Goal: Task Accomplishment & Management: Manage account settings

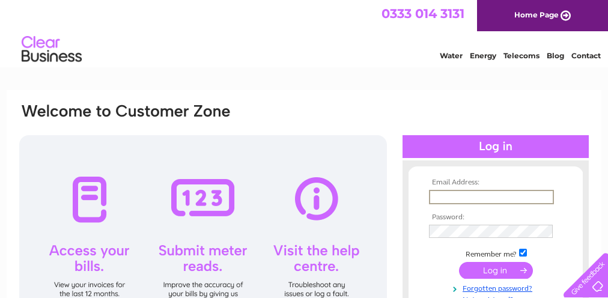
type input "[PERSON_NAME][EMAIL_ADDRESS][PERSON_NAME][DOMAIN_NAME]"
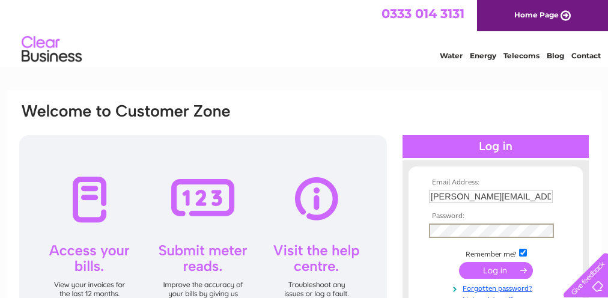
click at [409, 224] on form "Email Address: [PERSON_NAME][EMAIL_ADDRESS][PERSON_NAME][DOMAIN_NAME] Password:" at bounding box center [496, 242] width 174 height 126
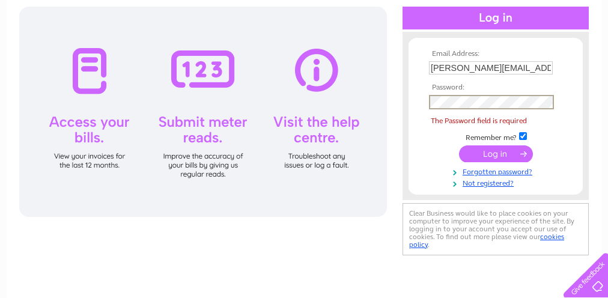
scroll to position [129, 0]
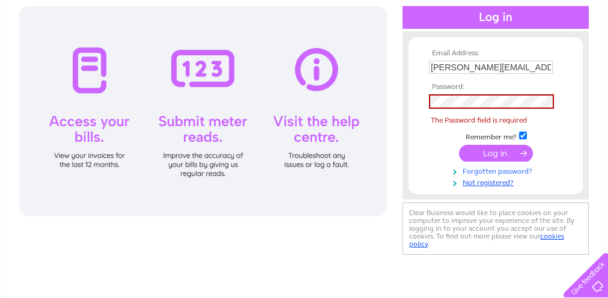
click at [492, 170] on link "Forgotten password?" at bounding box center [497, 170] width 136 height 11
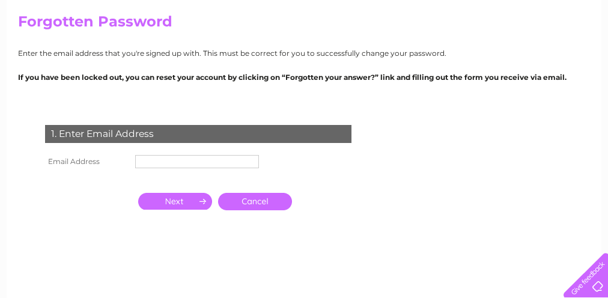
scroll to position [102, 0]
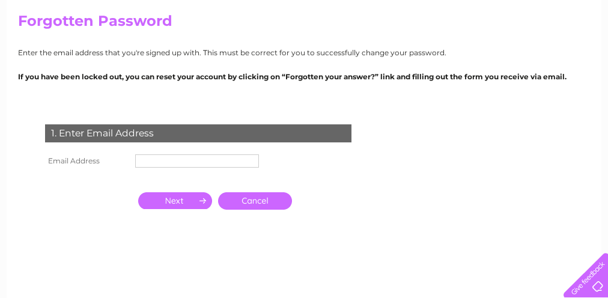
click at [168, 161] on input "text" at bounding box center [197, 161] width 124 height 13
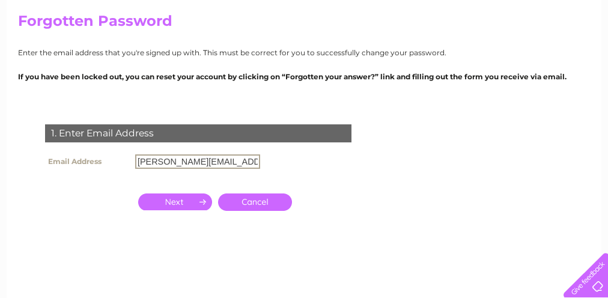
click at [141, 162] on input "Donald.h.robertson@gmail.com" at bounding box center [197, 162] width 125 height 14
type input "donald.h.robertson@gmail.com"
click at [100, 217] on div "1. Enter Email Address Email Address donald.h.robertson@gmail.com Cancel" at bounding box center [201, 190] width 366 height 156
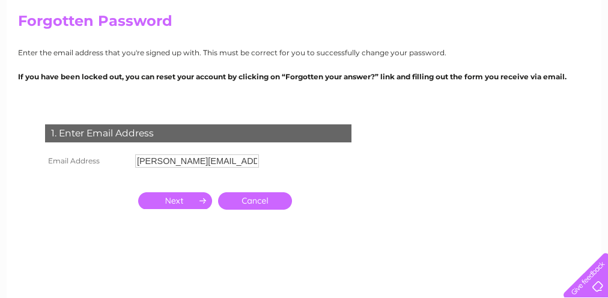
click at [187, 200] on input "button" at bounding box center [175, 200] width 74 height 17
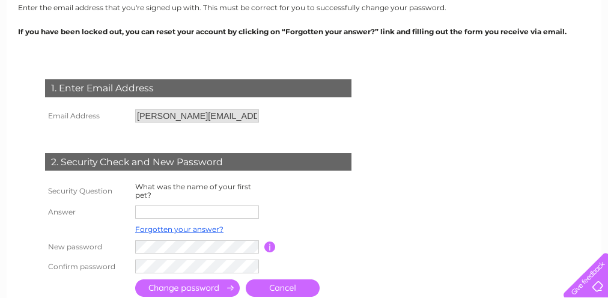
scroll to position [164, 0]
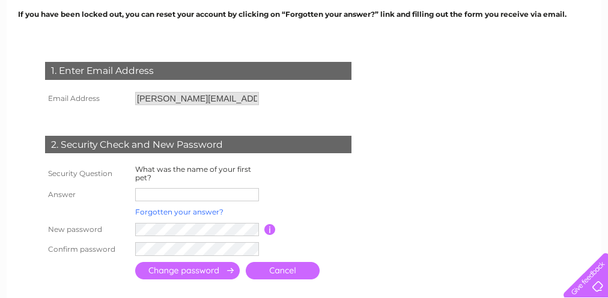
click at [177, 211] on link "Forgotten your answer?" at bounding box center [179, 211] width 88 height 9
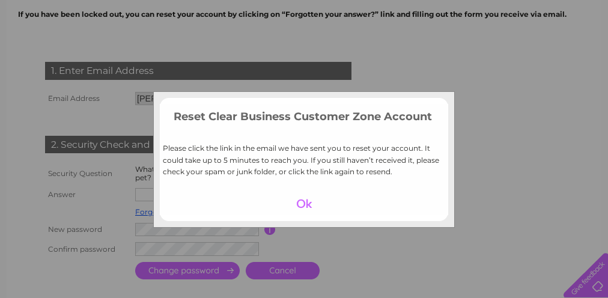
click at [302, 201] on div at bounding box center [305, 203] width 74 height 17
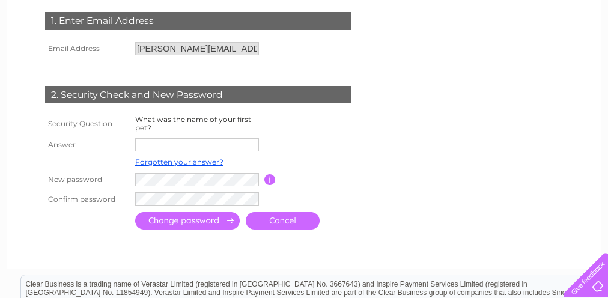
scroll to position [220, 0]
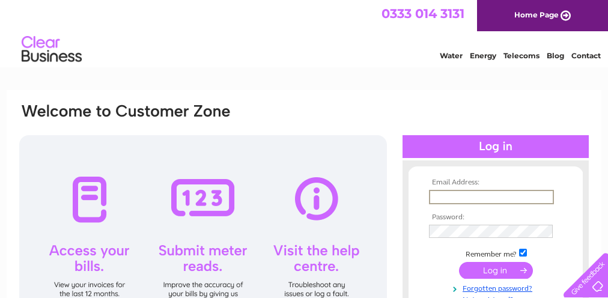
type input "[PERSON_NAME][EMAIL_ADDRESS][PERSON_NAME][DOMAIN_NAME]"
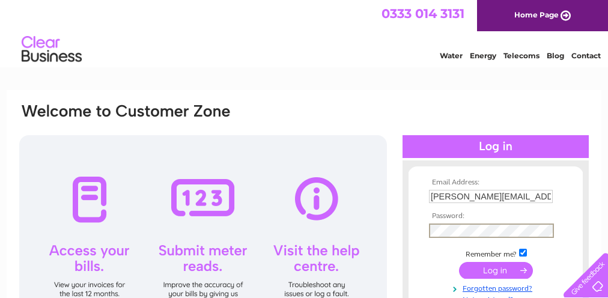
click at [413, 231] on form "Email Address: donald.h.robertson@gmail.com Password:" at bounding box center [496, 242] width 174 height 126
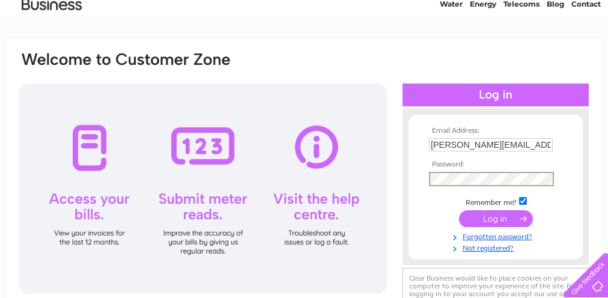
scroll to position [63, 0]
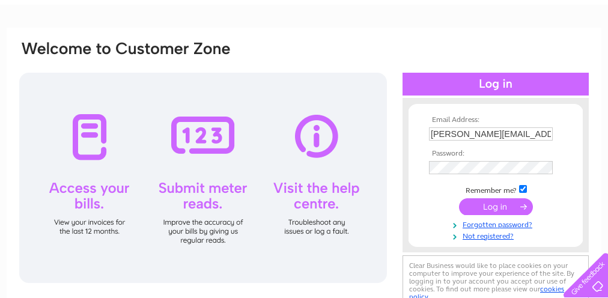
click at [498, 206] on input "submit" at bounding box center [496, 206] width 74 height 17
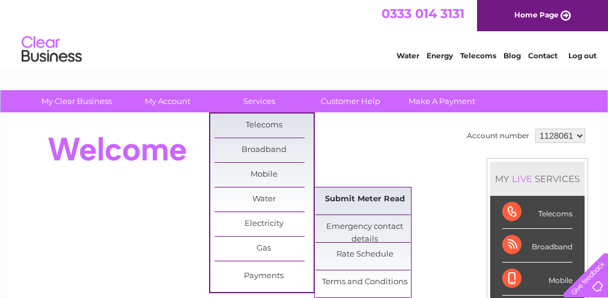
click at [384, 197] on link "Submit Meter Read" at bounding box center [365, 200] width 99 height 24
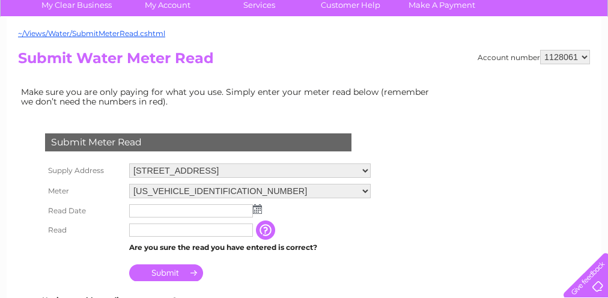
scroll to position [96, 0]
click at [384, 197] on form "Submit Meter Read Supply Address Rheindown Farm, Beauly, Inverness Shire, IV4 7…" at bounding box center [228, 299] width 421 height 381
click at [150, 204] on input "text" at bounding box center [191, 210] width 124 height 13
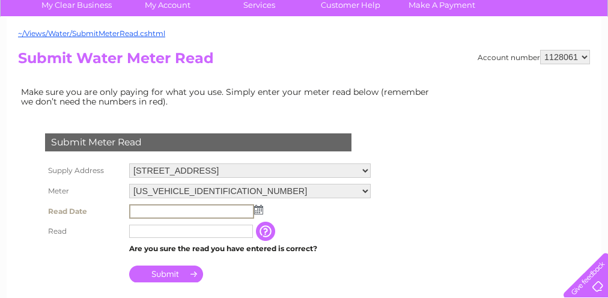
click at [185, 206] on input "text" at bounding box center [191, 211] width 125 height 14
click at [183, 206] on input "text" at bounding box center [191, 211] width 125 height 14
click at [224, 204] on input "text" at bounding box center [191, 211] width 125 height 14
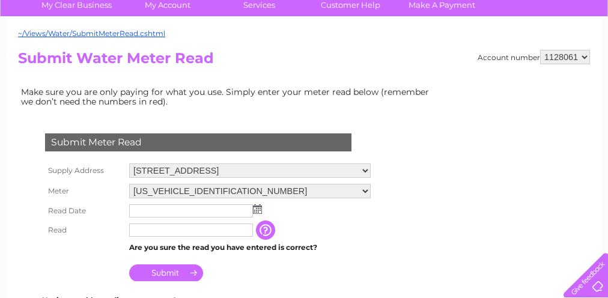
click at [259, 205] on img at bounding box center [257, 209] width 9 height 10
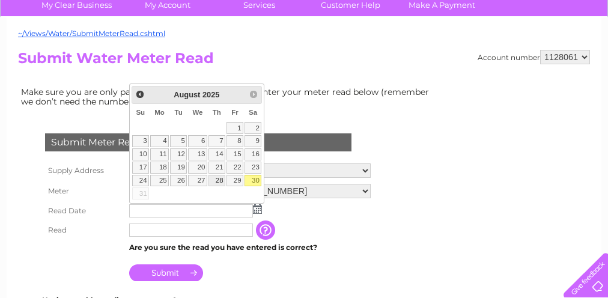
click at [218, 176] on link "28" at bounding box center [217, 181] width 17 height 12
type input "2025/08/28"
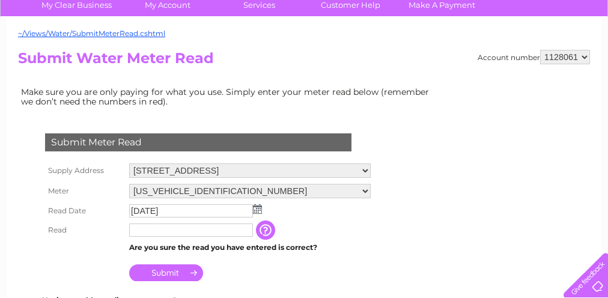
click at [265, 223] on input "button" at bounding box center [267, 230] width 22 height 19
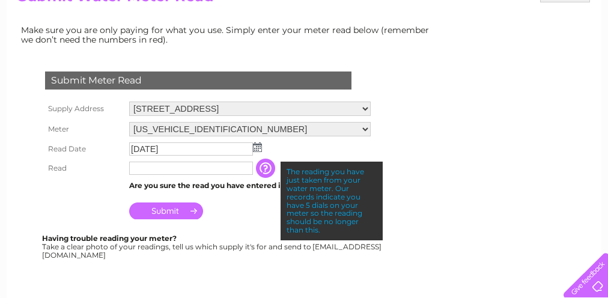
scroll to position [161, 0]
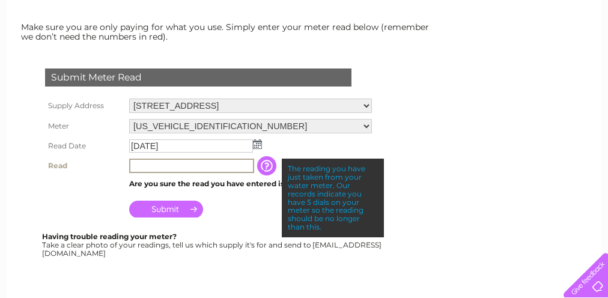
click at [147, 161] on input "text" at bounding box center [191, 166] width 125 height 14
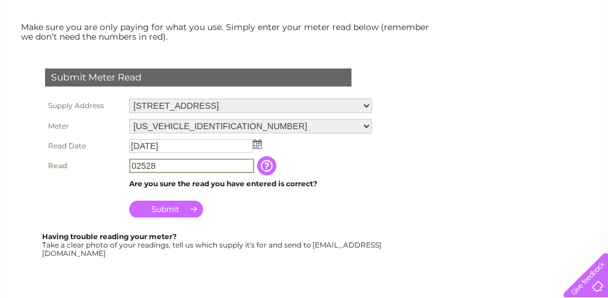
type input "02528"
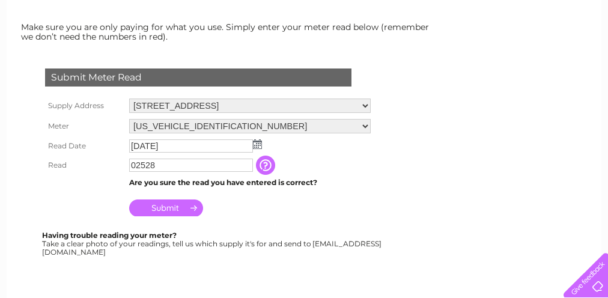
click at [269, 161] on input "button" at bounding box center [267, 165] width 22 height 19
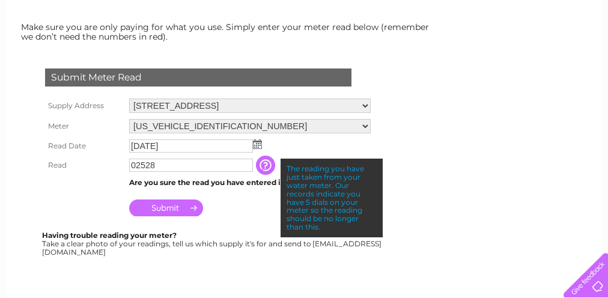
click at [240, 210] on td "Submit" at bounding box center [250, 205] width 248 height 29
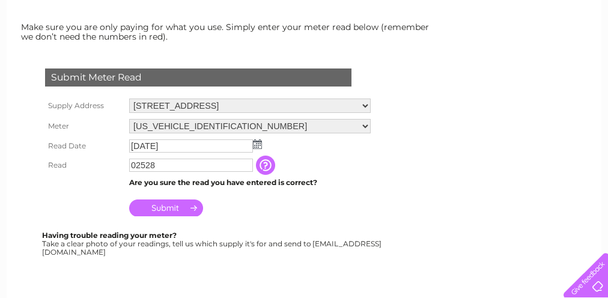
click at [257, 139] on img at bounding box center [257, 144] width 9 height 10
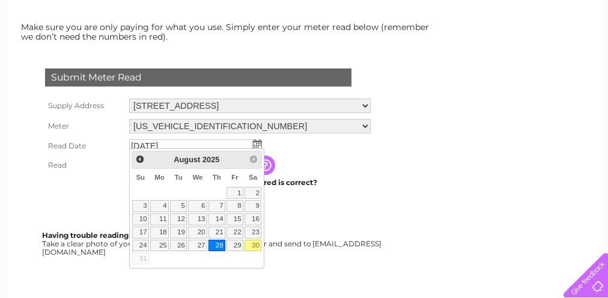
click at [218, 240] on link "28" at bounding box center [217, 246] width 17 height 12
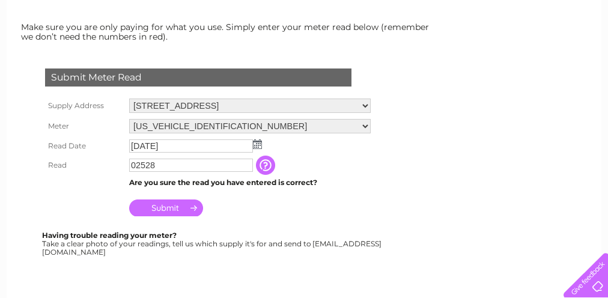
click at [372, 224] on div "Submit Meter Read Supply Address Rheindown Farm, Beauly, Inverness Shire, IV4 7…" at bounding box center [201, 157] width 366 height 200
click at [173, 202] on input "Submit" at bounding box center [166, 208] width 74 height 17
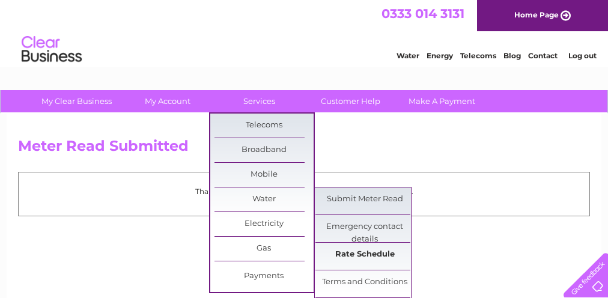
click at [379, 253] on link "Rate Schedule" at bounding box center [365, 255] width 99 height 24
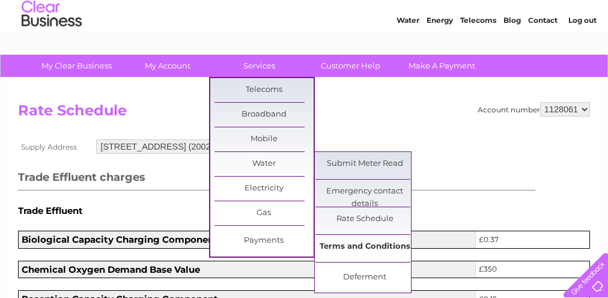
scroll to position [41, 0]
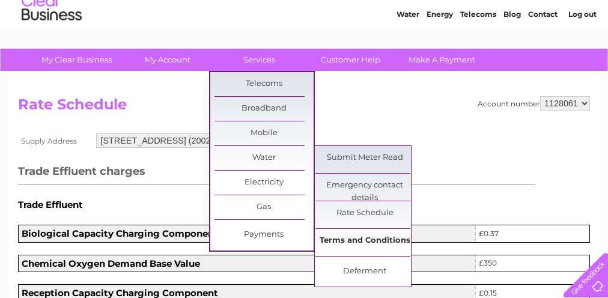
click at [373, 239] on link "Terms and Conditions" at bounding box center [365, 241] width 99 height 24
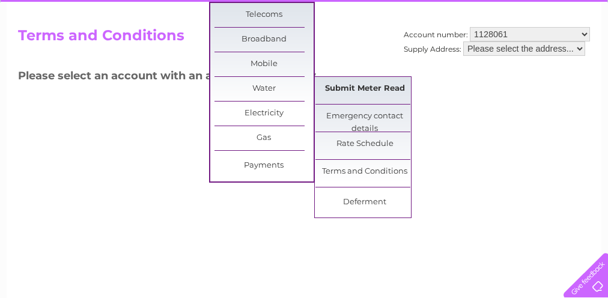
scroll to position [114, 0]
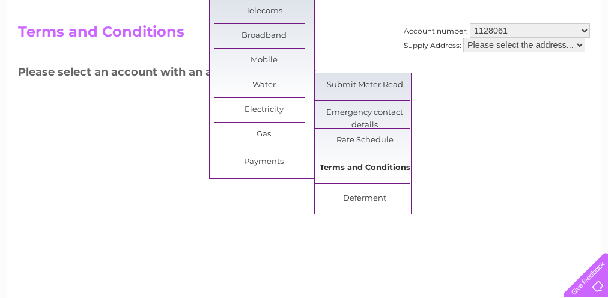
click at [391, 165] on link "Terms and Conditions" at bounding box center [365, 168] width 99 height 24
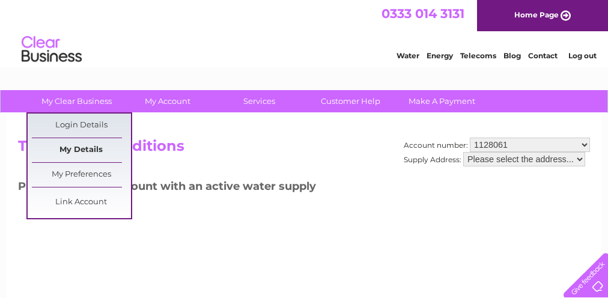
click at [94, 149] on link "My Details" at bounding box center [81, 150] width 99 height 24
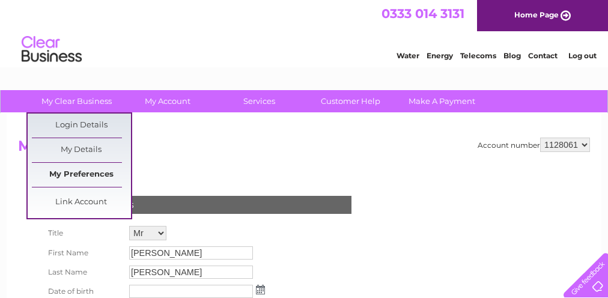
click at [57, 173] on link "My Preferences" at bounding box center [81, 175] width 99 height 24
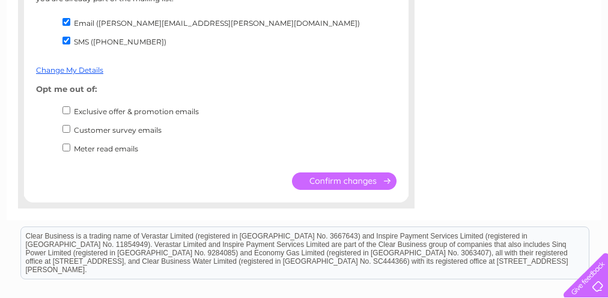
scroll to position [346, 0]
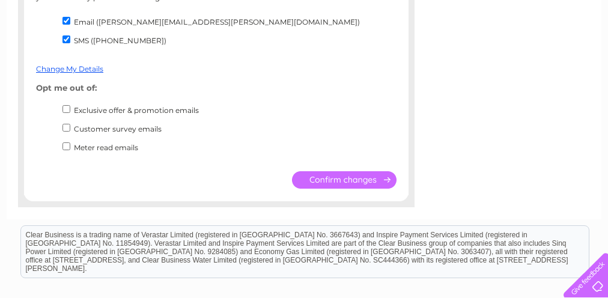
click at [65, 105] on input "Exclusive offer & promotion emails" at bounding box center [67, 109] width 8 height 8
checkbox input "true"
click at [64, 124] on input "Customer survey emails" at bounding box center [67, 128] width 8 height 8
checkbox input "true"
click at [367, 171] on input "submit" at bounding box center [344, 179] width 105 height 17
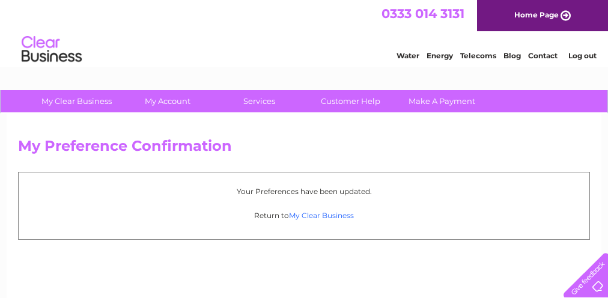
click at [327, 214] on link "My Clear Business" at bounding box center [321, 215] width 65 height 9
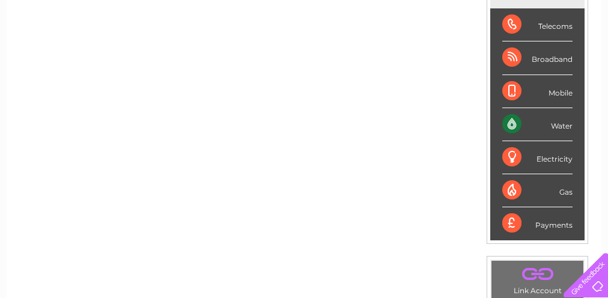
scroll to position [184, 0]
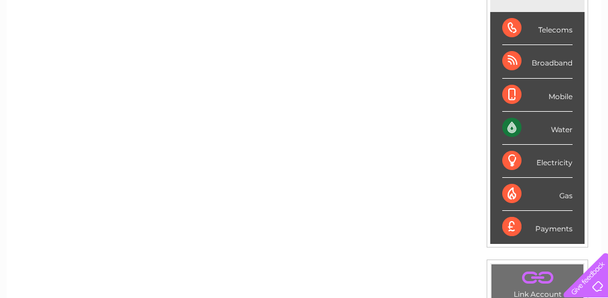
click at [561, 129] on div "Water" at bounding box center [538, 128] width 70 height 33
click at [514, 123] on div "Water" at bounding box center [538, 128] width 70 height 33
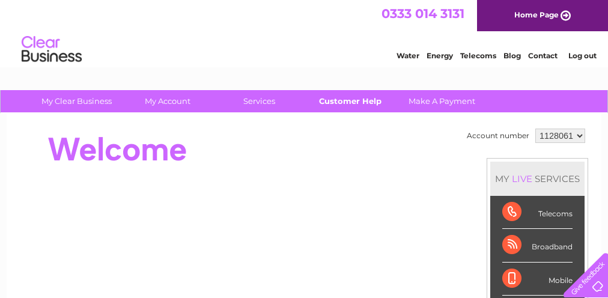
scroll to position [0, 0]
click at [351, 101] on link "Customer Help" at bounding box center [350, 101] width 99 height 22
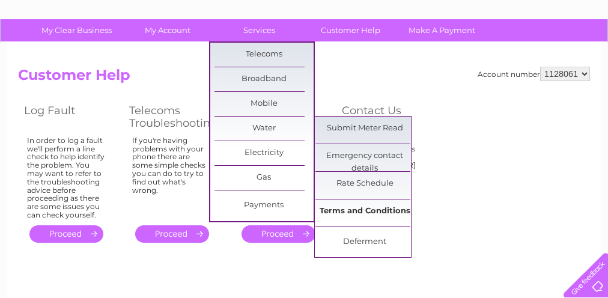
scroll to position [72, 0]
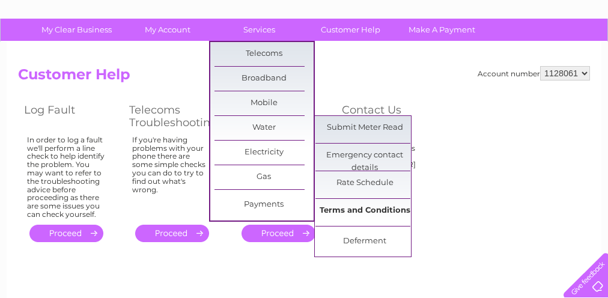
click at [387, 208] on link "Terms and Conditions" at bounding box center [365, 211] width 99 height 24
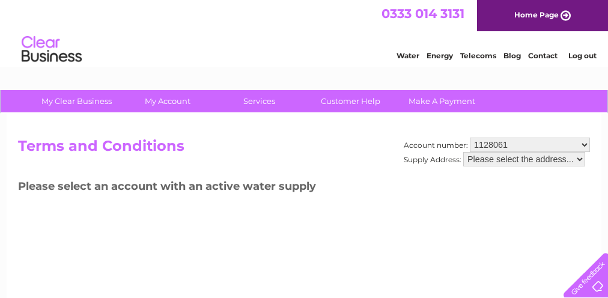
click at [548, 207] on div "Account number: 1128061 Supply Address: Please select the address... Terms and …" at bounding box center [304, 282] width 595 height 337
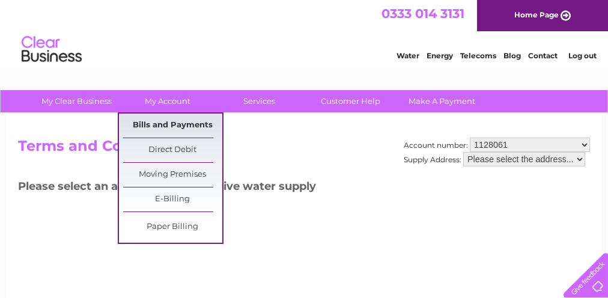
click at [197, 124] on link "Bills and Payments" at bounding box center [172, 126] width 99 height 24
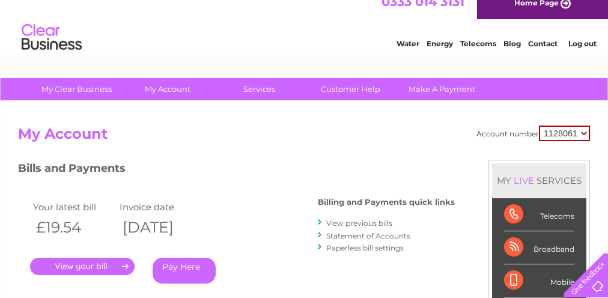
scroll to position [2, 0]
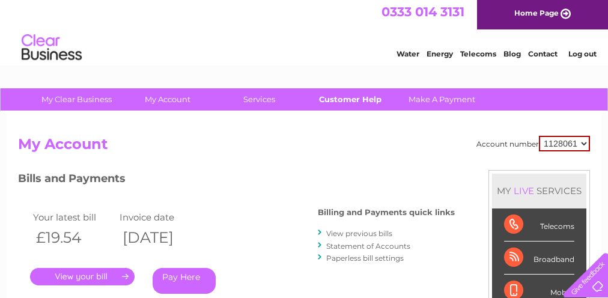
click at [354, 98] on link "Customer Help" at bounding box center [350, 99] width 99 height 22
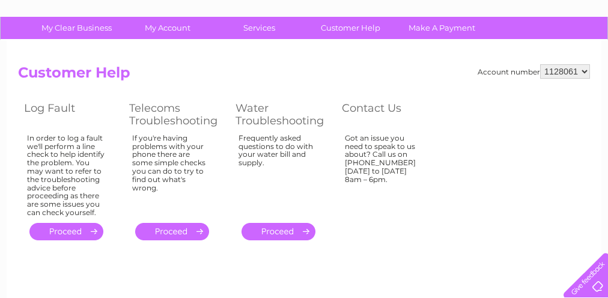
scroll to position [78, 0]
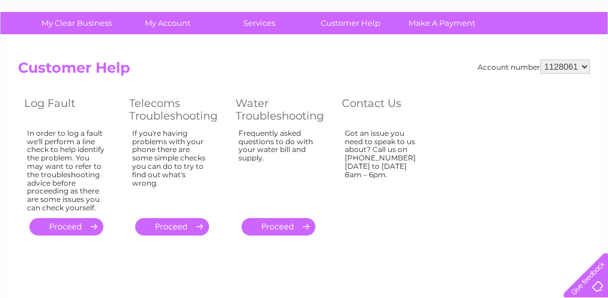
click at [293, 225] on link "." at bounding box center [279, 226] width 74 height 17
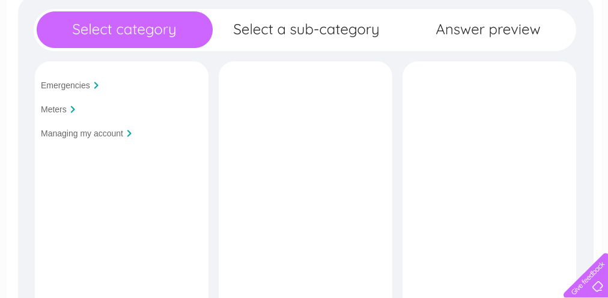
scroll to position [167, 0]
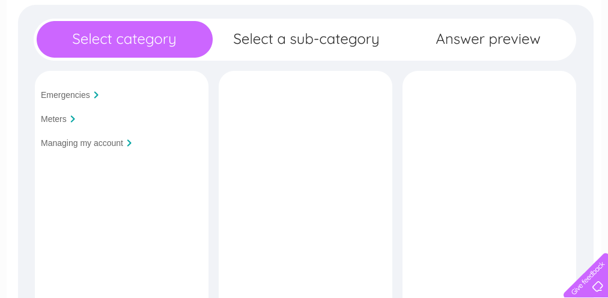
click at [106, 145] on input "Managing my account" at bounding box center [82, 143] width 82 height 10
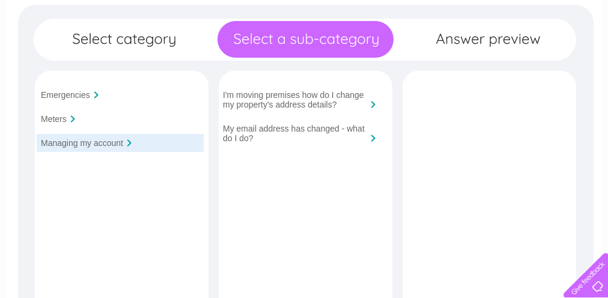
click at [72, 117] on div at bounding box center [72, 118] width 5 height 7
click at [69, 118] on div "Meters" at bounding box center [120, 119] width 167 height 18
click at [56, 119] on input "Meters" at bounding box center [54, 119] width 26 height 10
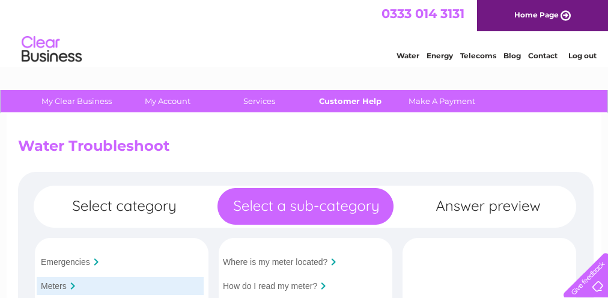
scroll to position [0, 0]
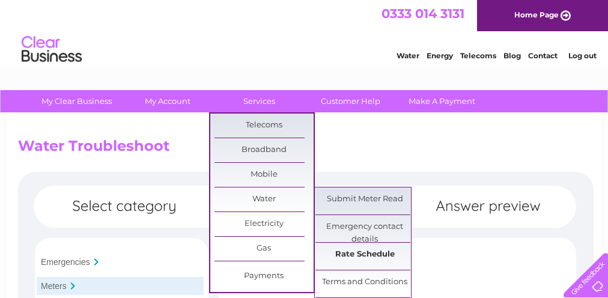
click at [381, 252] on link "Rate Schedule" at bounding box center [365, 255] width 99 height 24
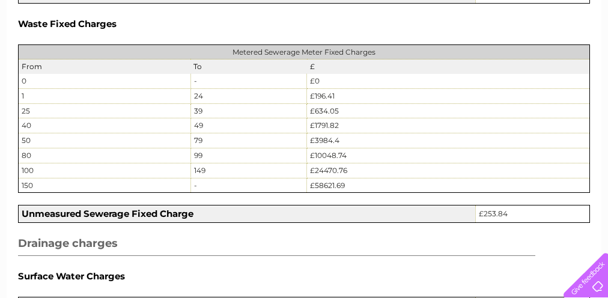
scroll to position [1371, 0]
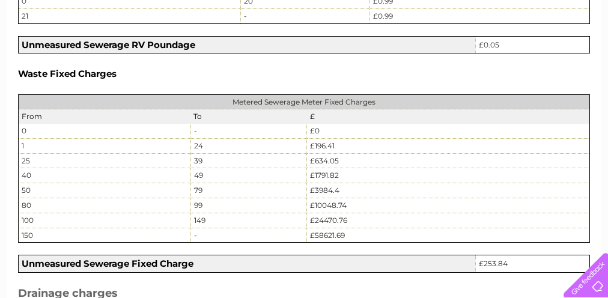
scroll to position [1326, 0]
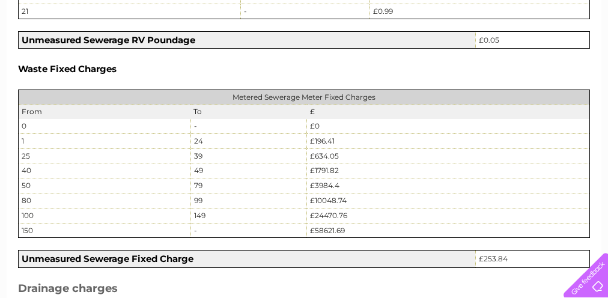
click at [412, 64] on h5 "Waste Fixed Charges" at bounding box center [304, 69] width 572 height 10
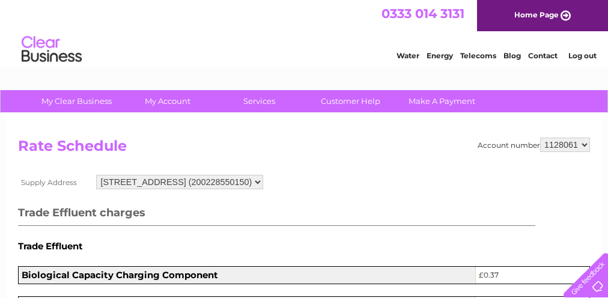
scroll to position [0, 0]
click at [584, 55] on link "Log out" at bounding box center [583, 55] width 28 height 9
